Goal: Task Accomplishment & Management: Use online tool/utility

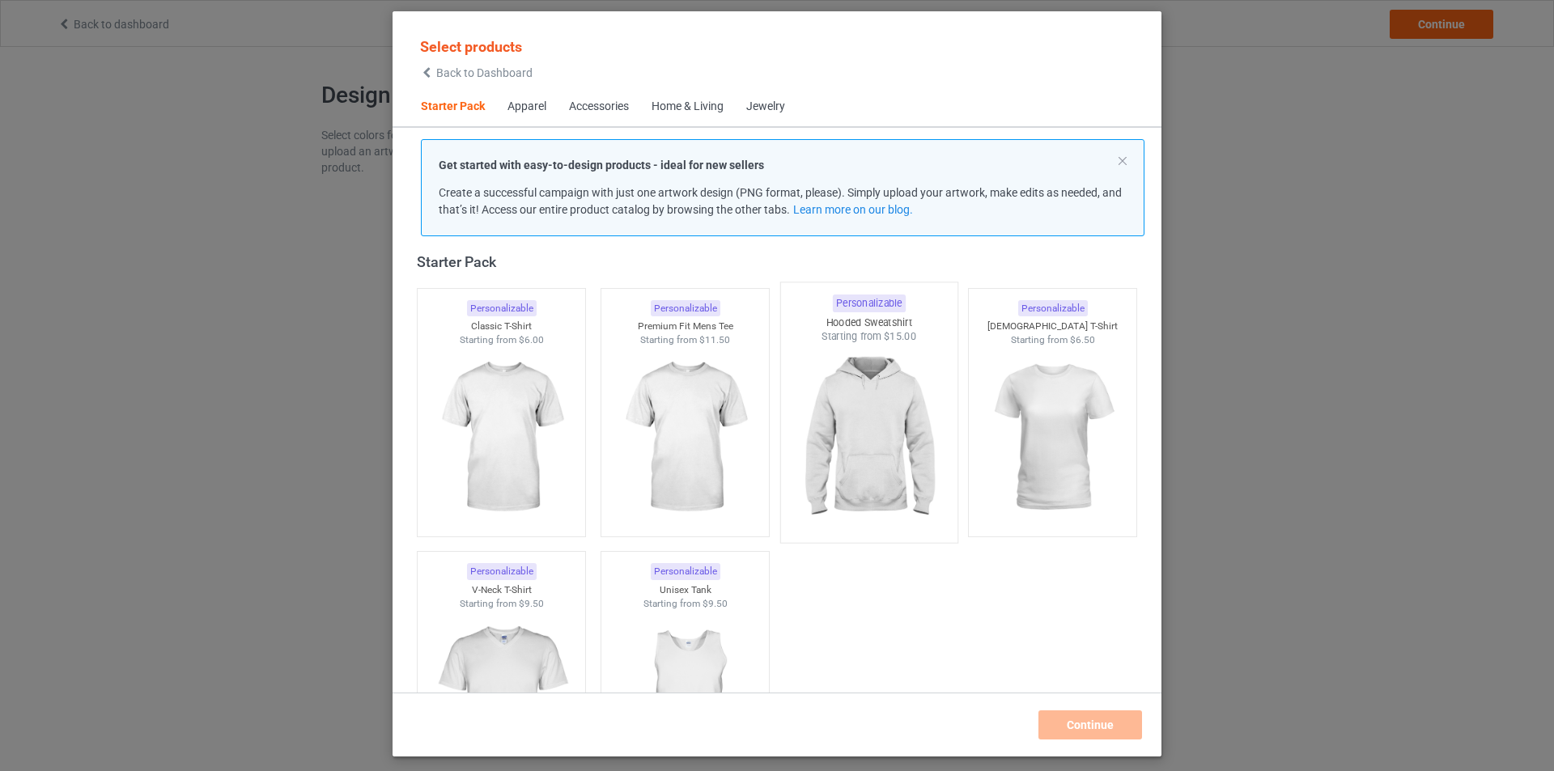
click at [861, 431] on img at bounding box center [868, 439] width 152 height 190
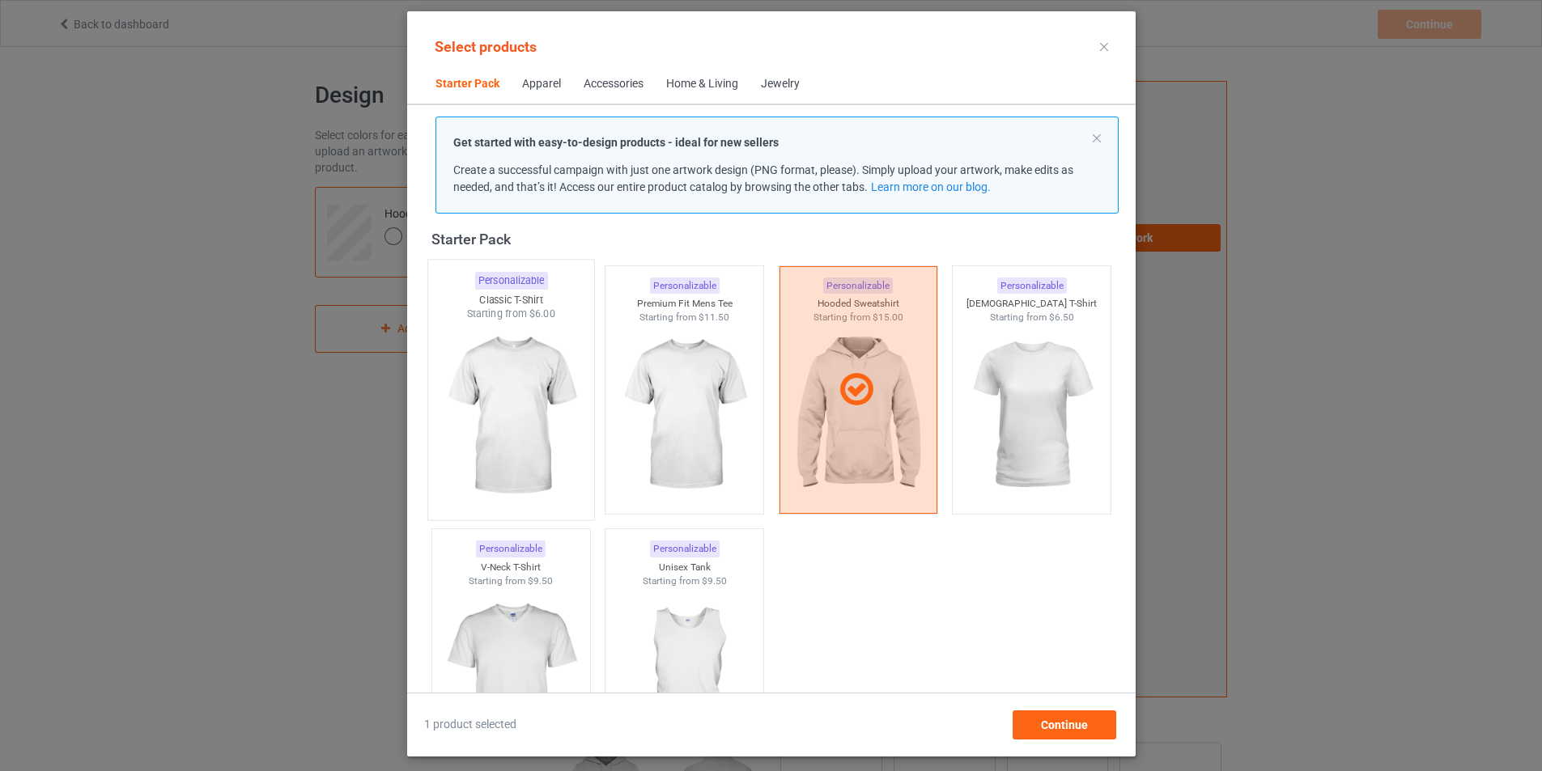
click at [485, 426] on img at bounding box center [511, 416] width 152 height 190
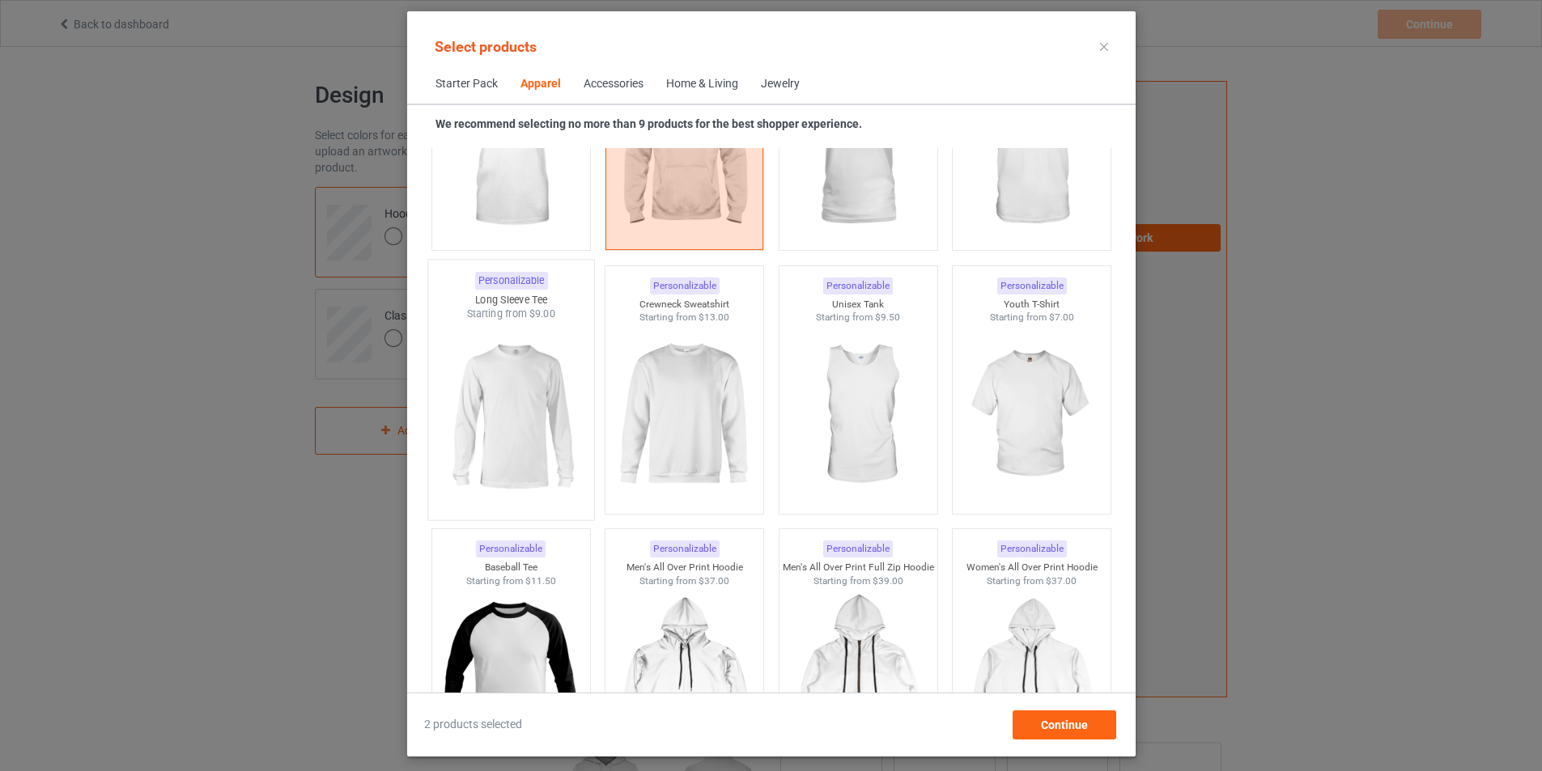
scroll to position [1133, 0]
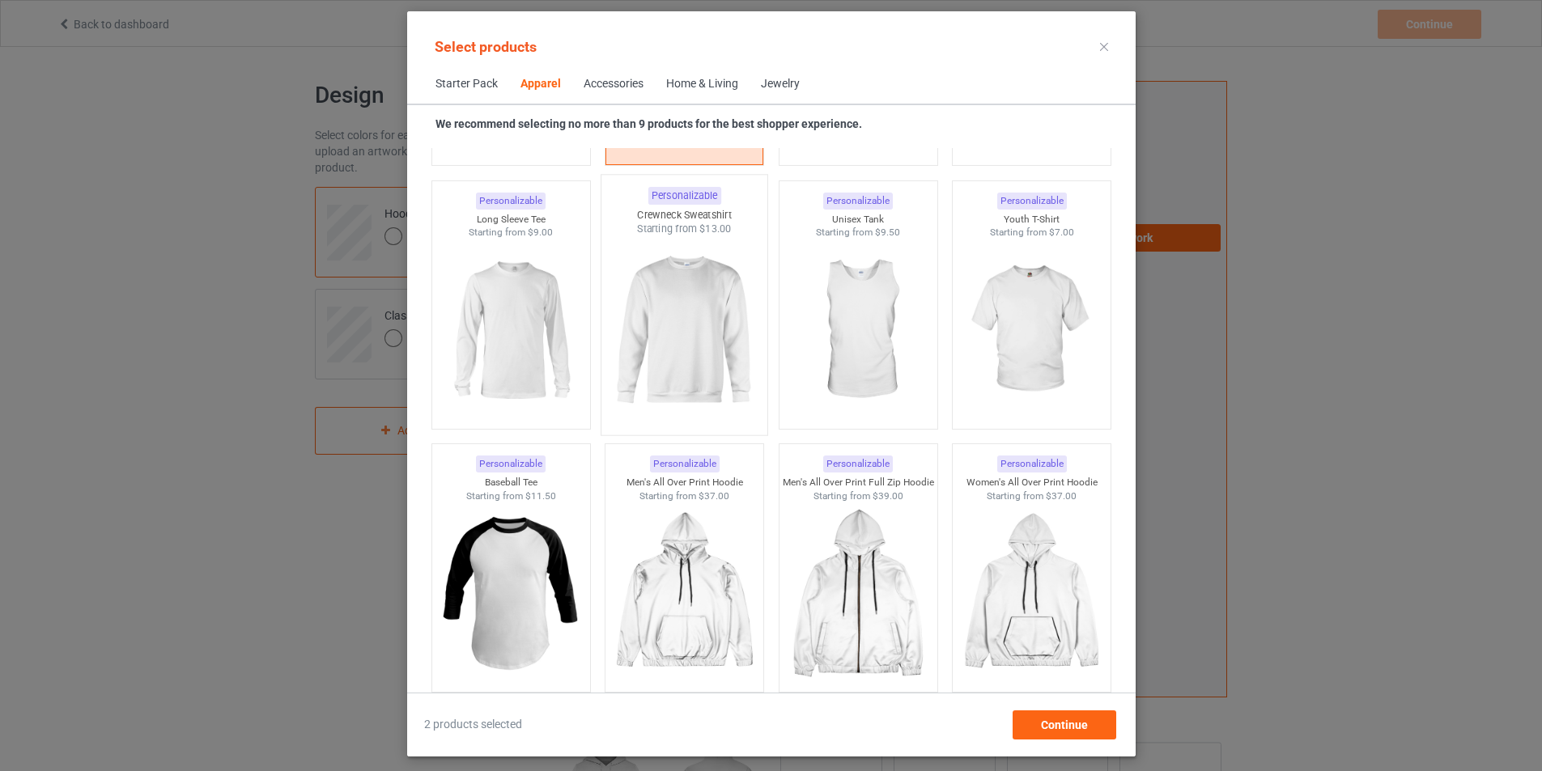
click at [664, 338] on img at bounding box center [684, 331] width 152 height 190
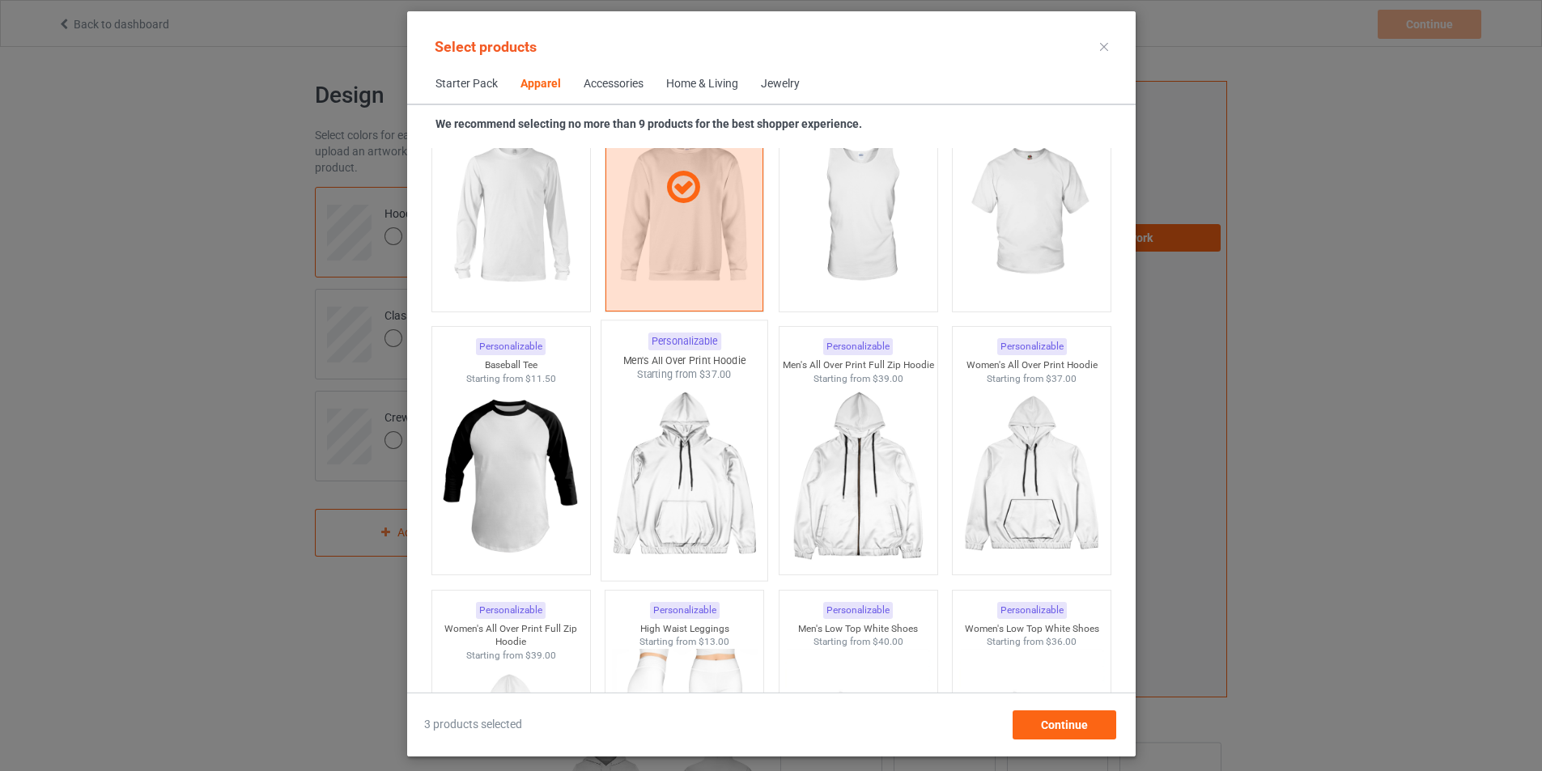
scroll to position [1214, 0]
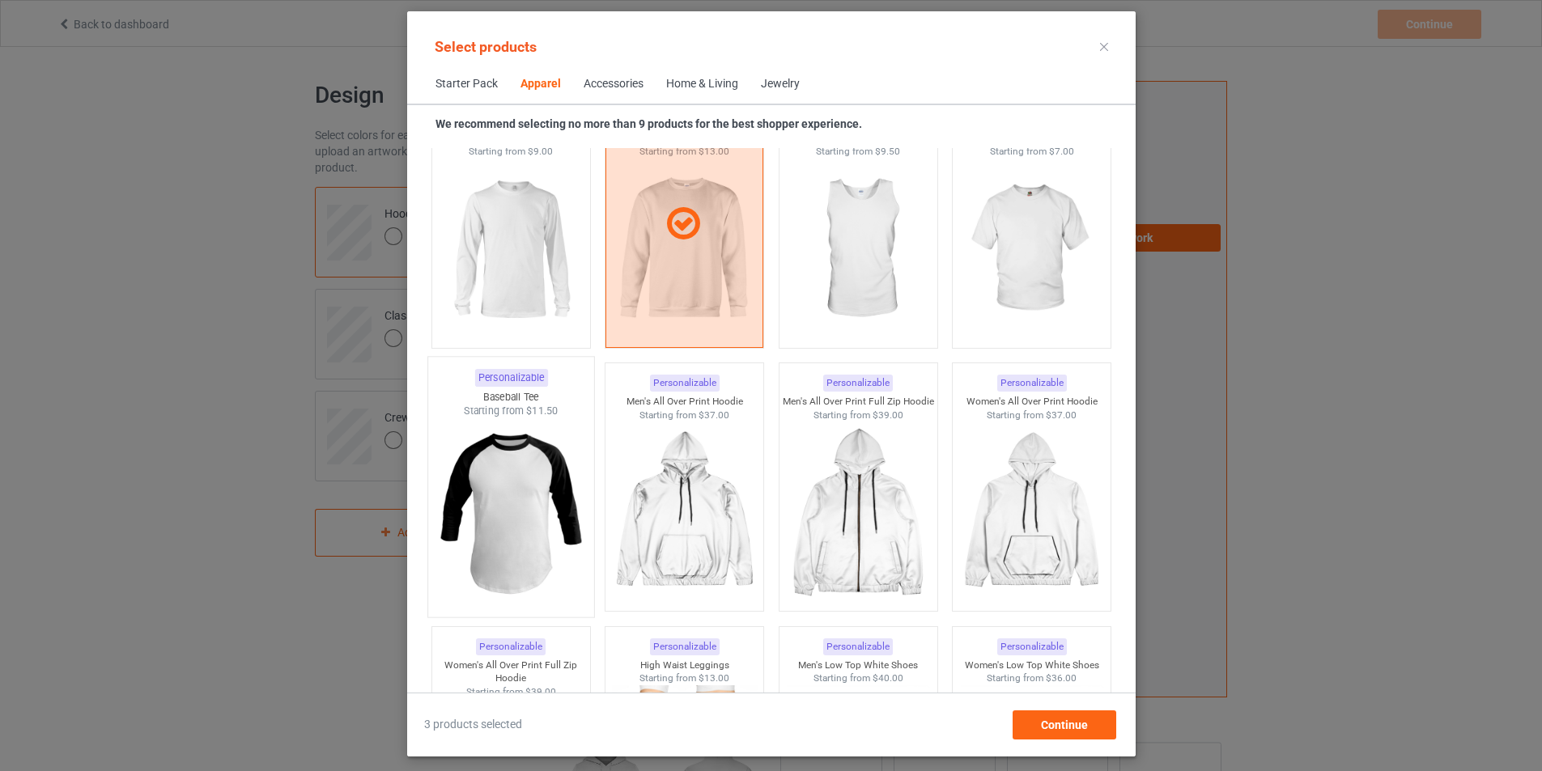
click at [486, 538] on img at bounding box center [511, 513] width 152 height 190
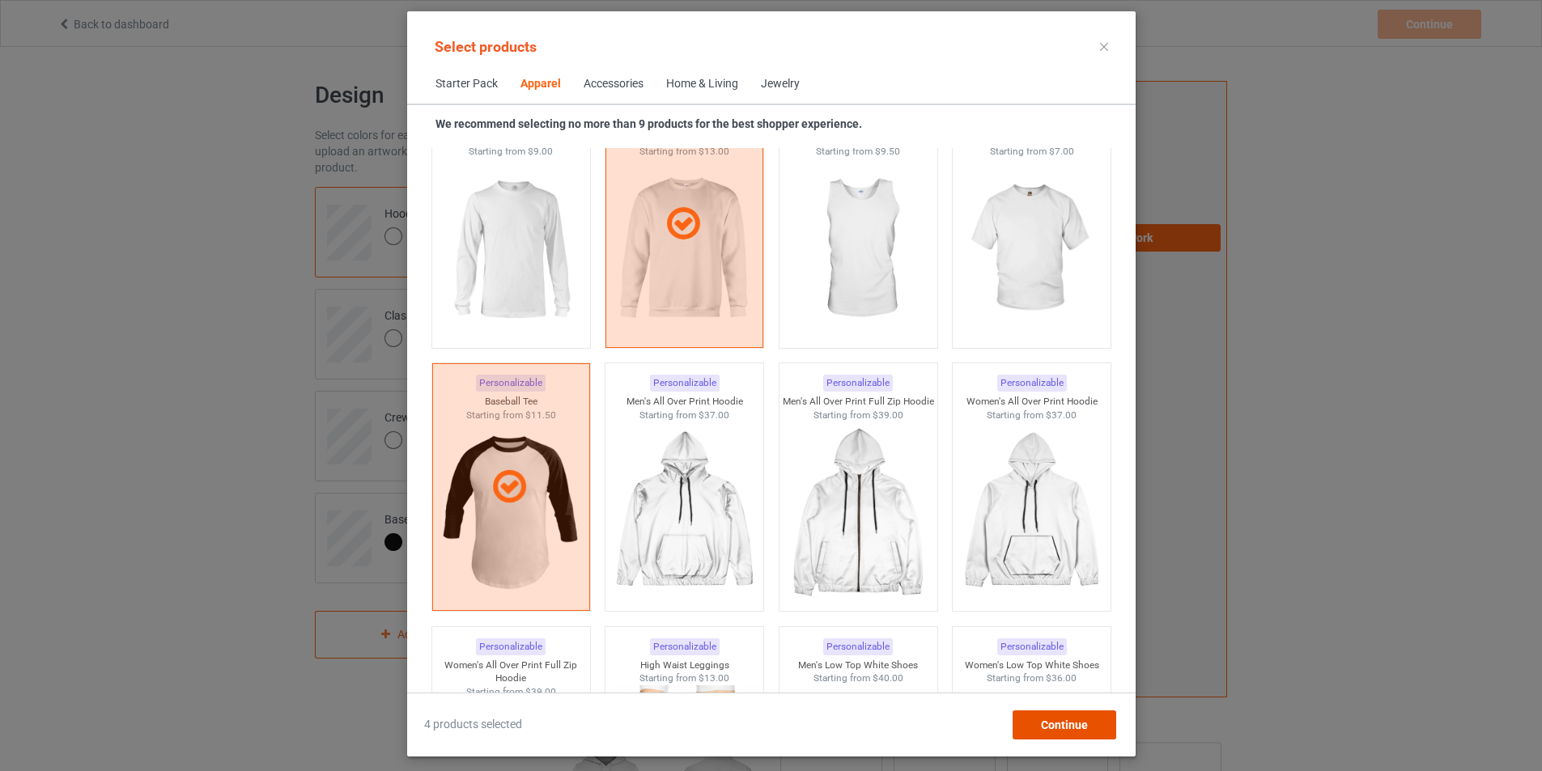
click at [1087, 719] on span "Continue" at bounding box center [1063, 725] width 47 height 13
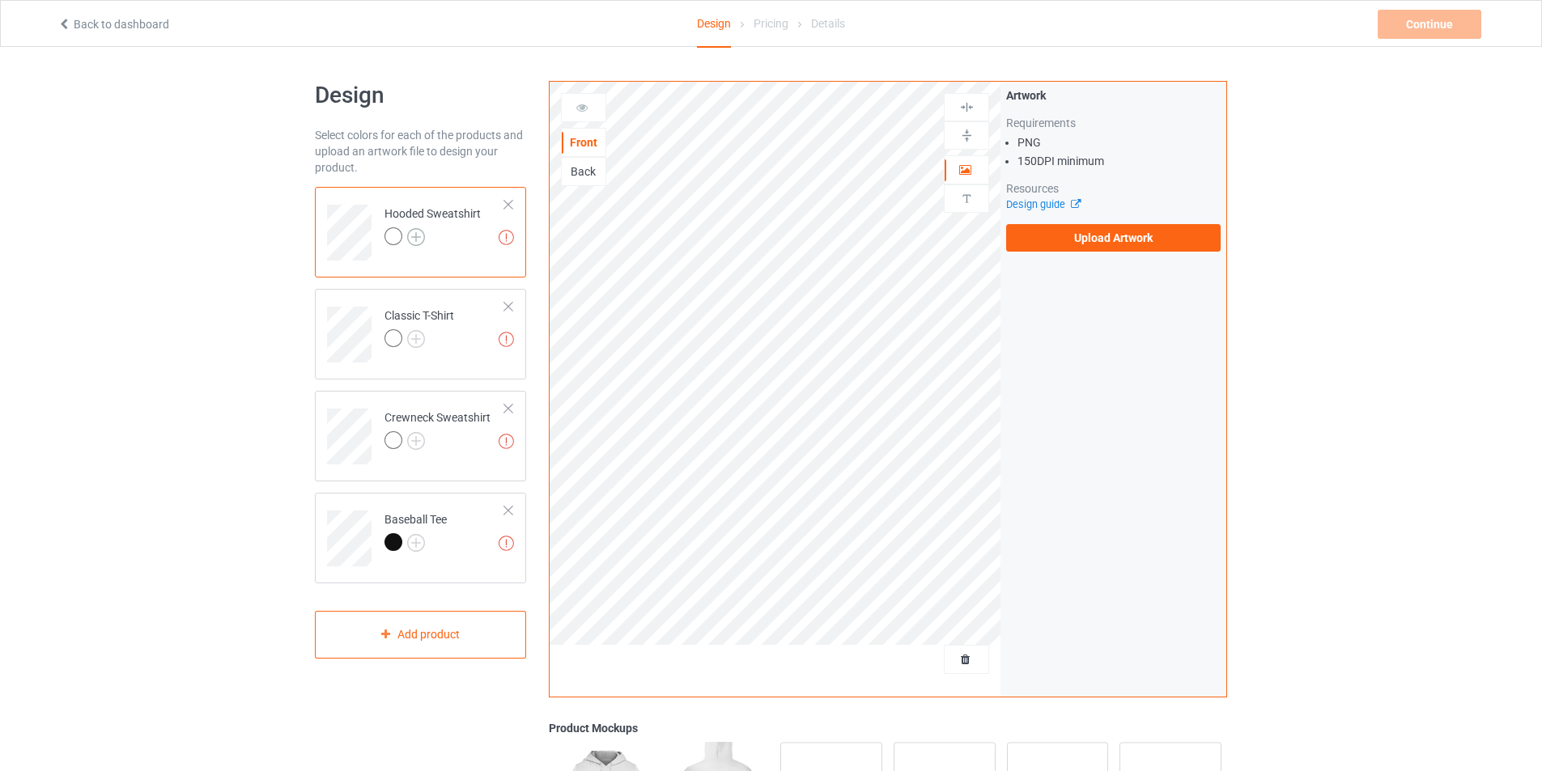
click at [416, 233] on img at bounding box center [416, 237] width 18 height 18
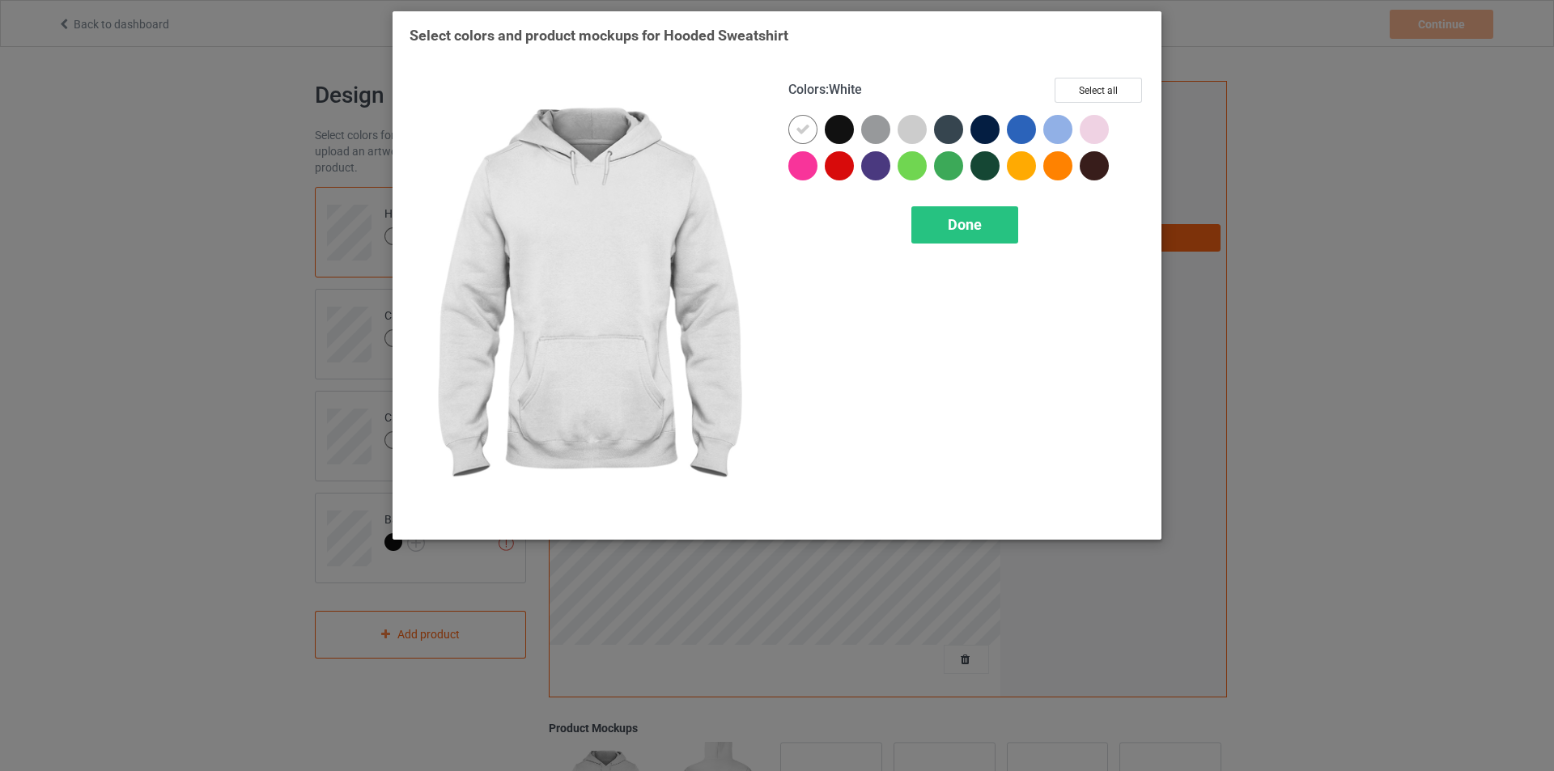
click at [234, 373] on div "Select colors and product mockups for Hooded Sweatshirt Colors : White Select a…" at bounding box center [777, 385] width 1554 height 771
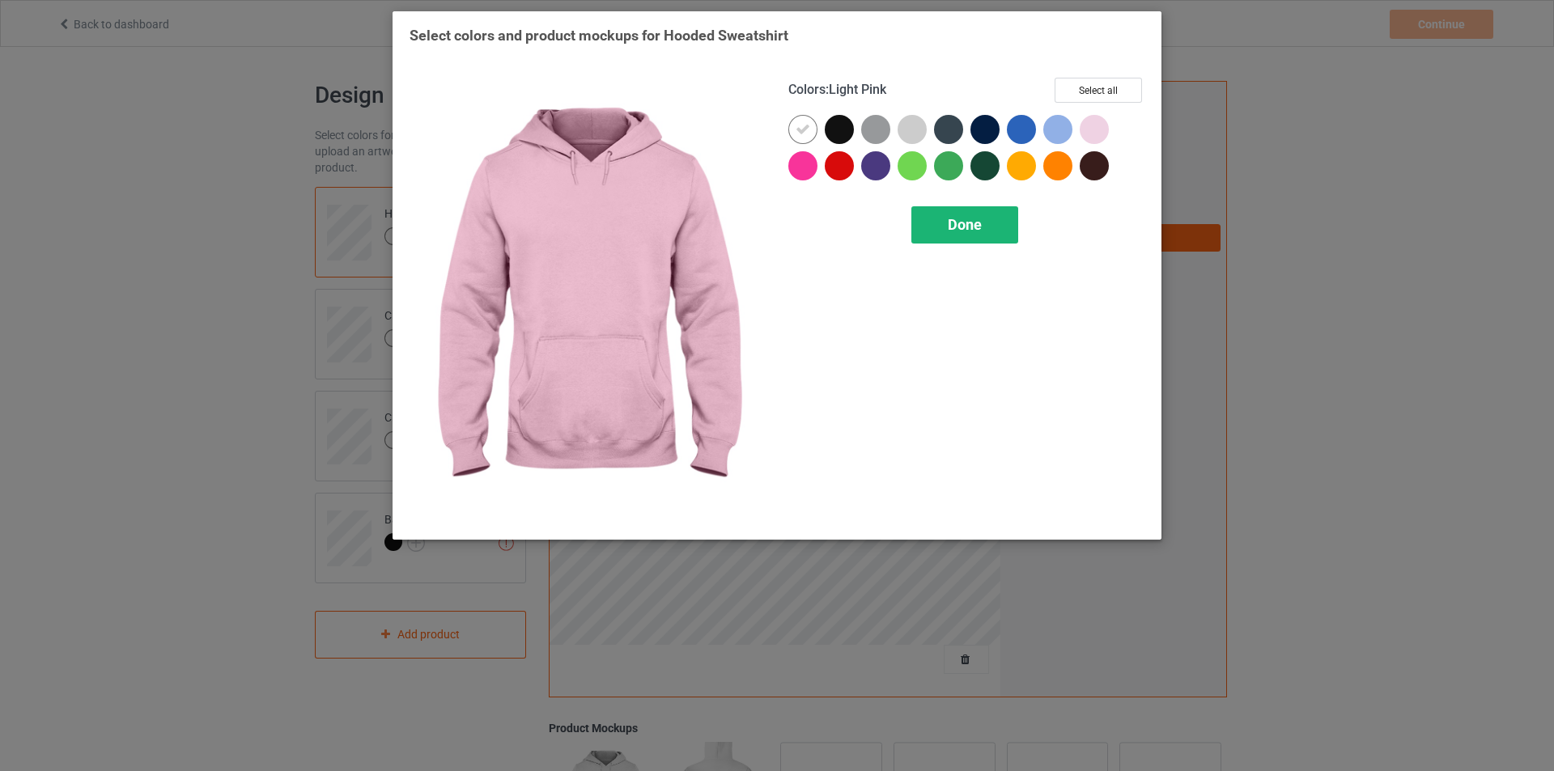
click at [964, 226] on span "Done" at bounding box center [965, 224] width 34 height 17
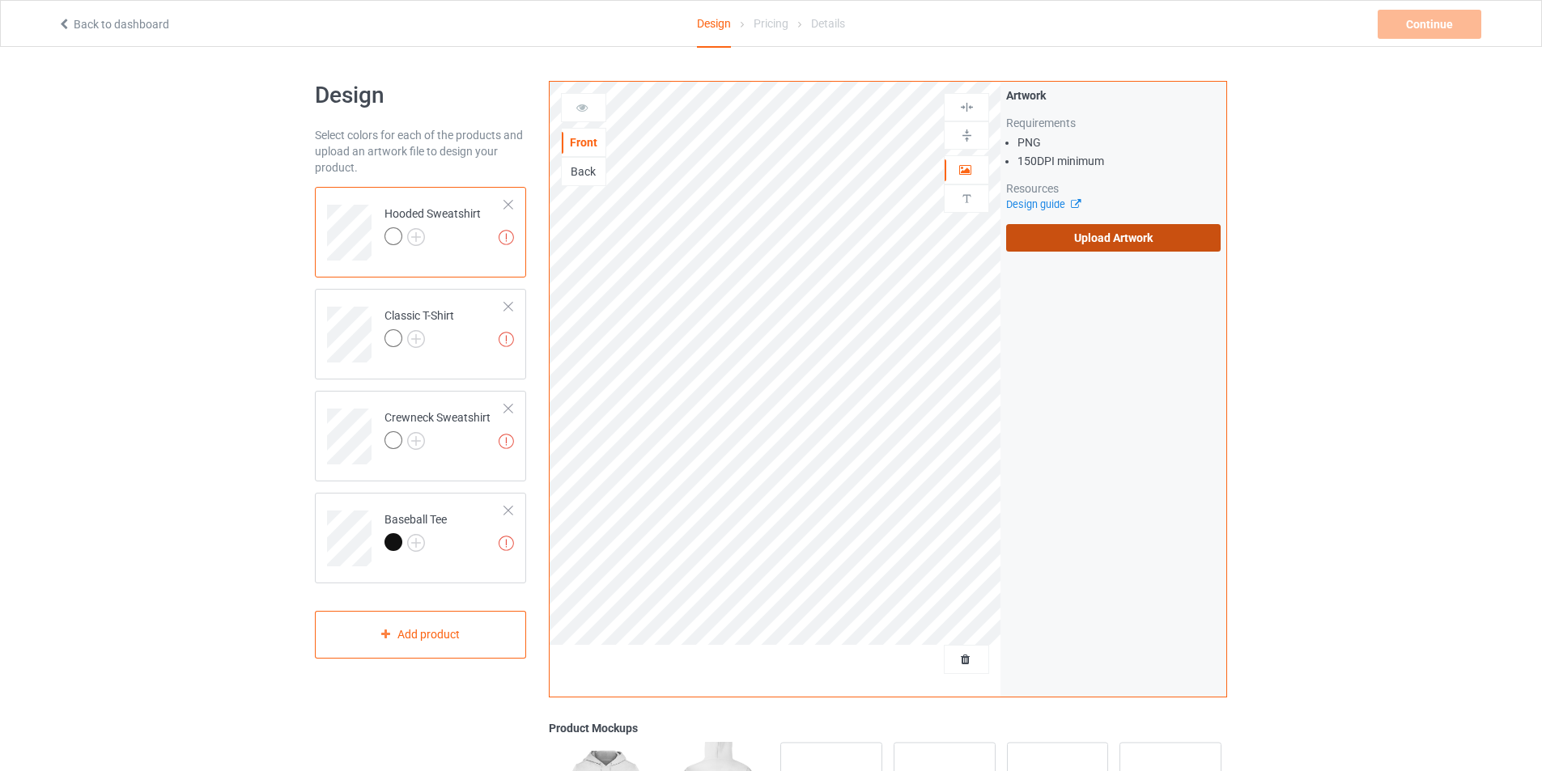
click at [1106, 227] on label "Upload Artwork" at bounding box center [1113, 238] width 214 height 28
click at [0, 0] on input "Upload Artwork" at bounding box center [0, 0] width 0 height 0
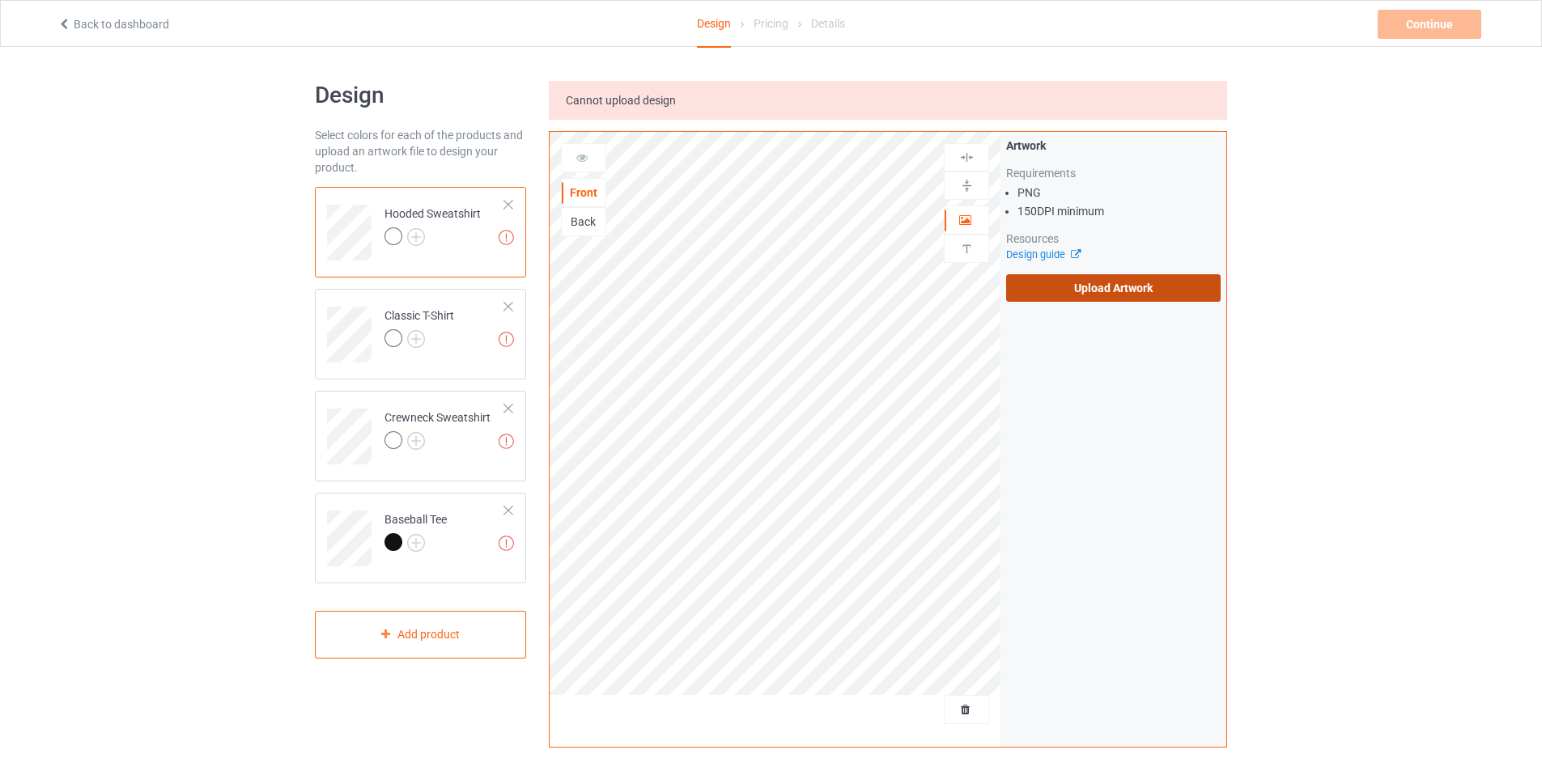
click at [1088, 292] on label "Upload Artwork" at bounding box center [1113, 288] width 214 height 28
click at [0, 0] on input "Upload Artwork" at bounding box center [0, 0] width 0 height 0
click at [623, 105] on span "Cannot upload design" at bounding box center [621, 100] width 110 height 13
click at [1086, 294] on label "Upload Artwork" at bounding box center [1113, 288] width 214 height 28
click at [0, 0] on input "Upload Artwork" at bounding box center [0, 0] width 0 height 0
